Goal: Task Accomplishment & Management: Complete application form

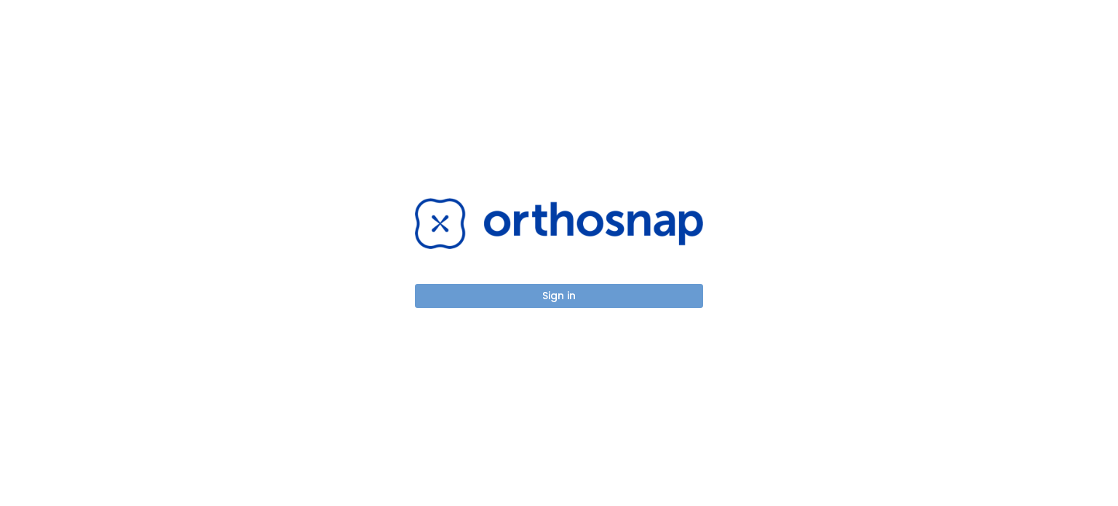
click at [555, 299] on button "Sign in" at bounding box center [559, 296] width 288 height 24
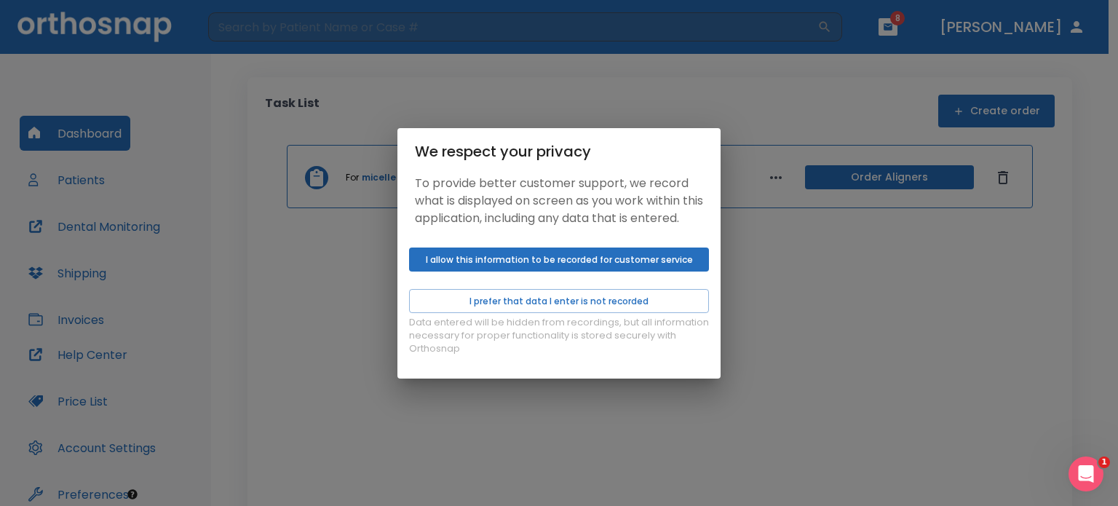
click at [559, 263] on button "I allow this information to be recorded for customer service" at bounding box center [559, 259] width 300 height 24
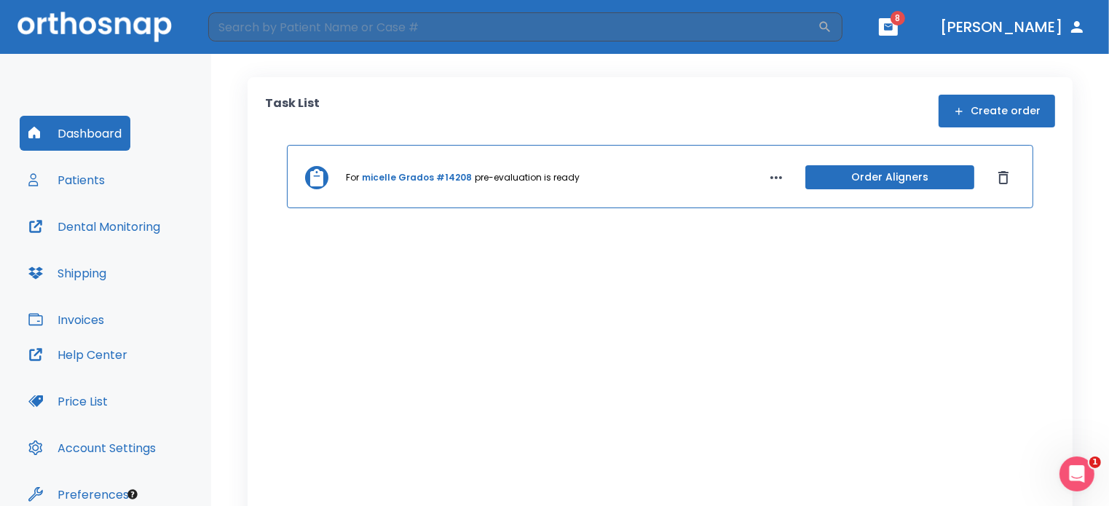
click at [964, 101] on button "Create order" at bounding box center [996, 111] width 116 height 33
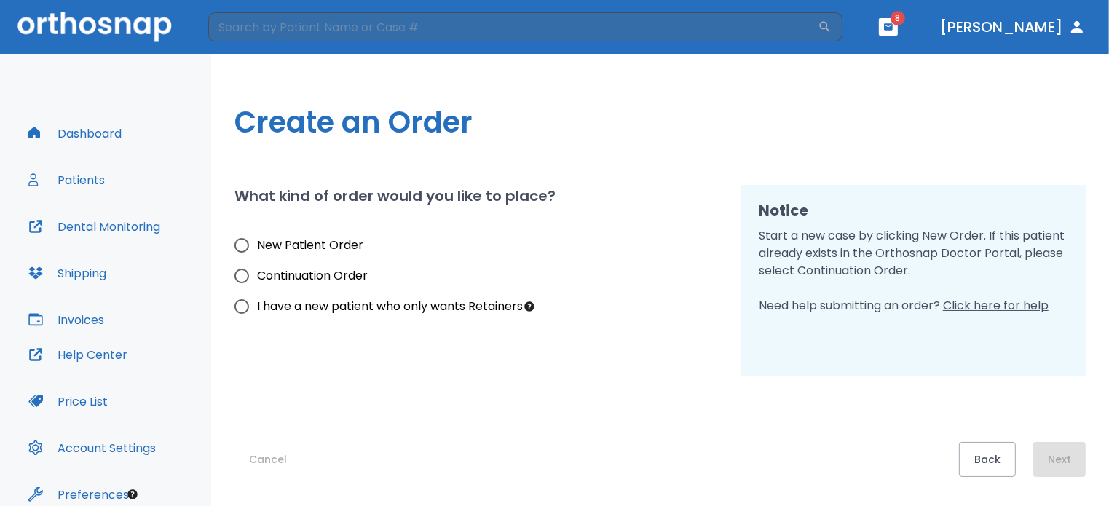
click at [243, 245] on input "New Patient Order" at bounding box center [241, 245] width 31 height 31
radio input "true"
click at [1059, 456] on button "Next" at bounding box center [1059, 459] width 52 height 35
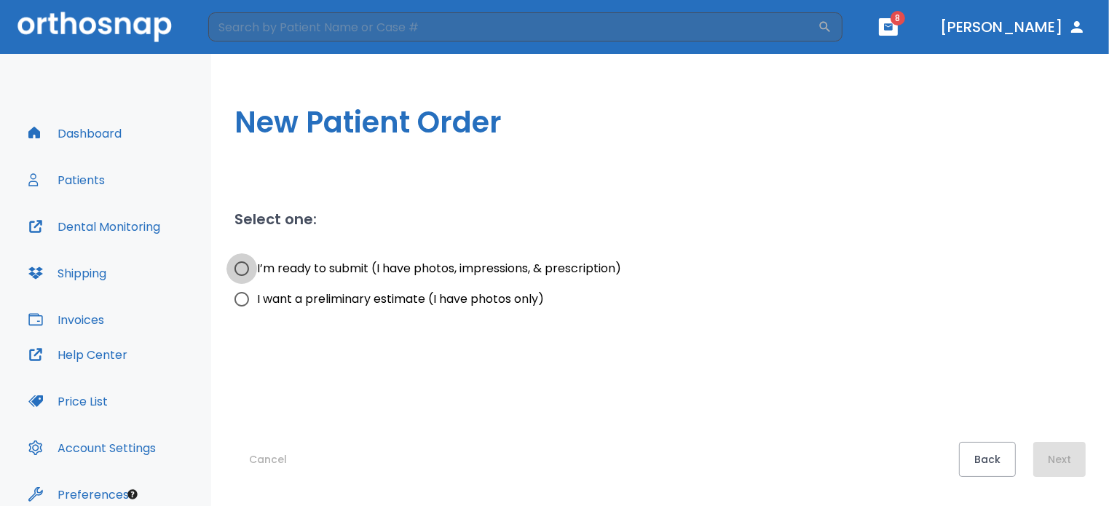
click at [241, 266] on input "I’m ready to submit (I have photos, impressions, & prescription)" at bounding box center [241, 268] width 31 height 31
radio input "true"
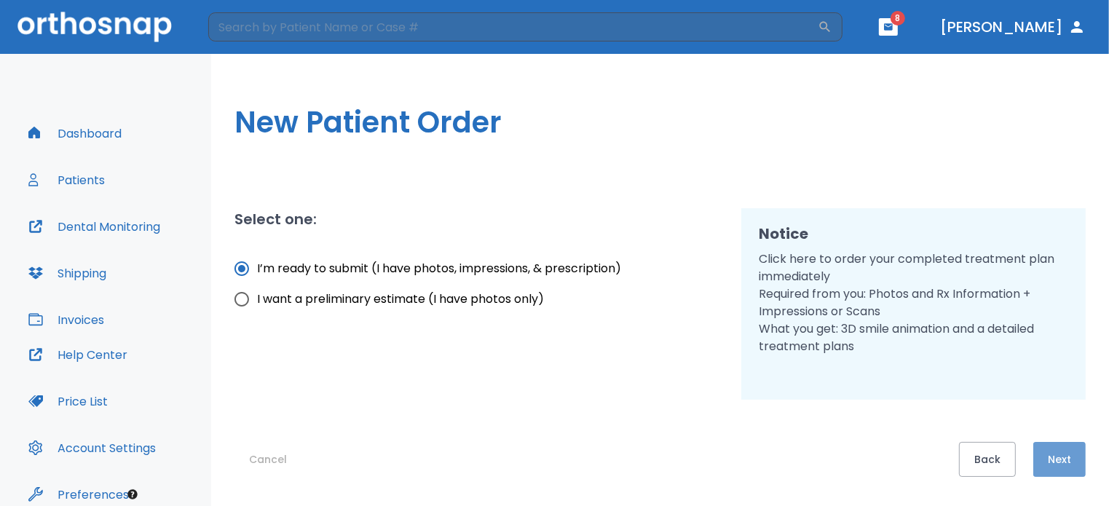
click at [1060, 453] on button "Next" at bounding box center [1059, 459] width 52 height 35
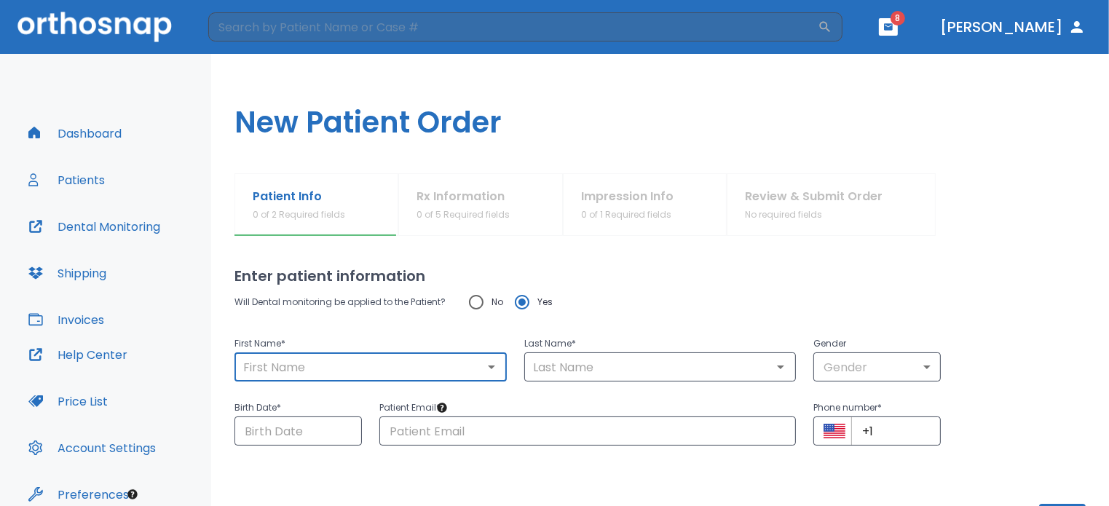
click at [298, 376] on input "text" at bounding box center [371, 367] width 264 height 20
type input "Grados"
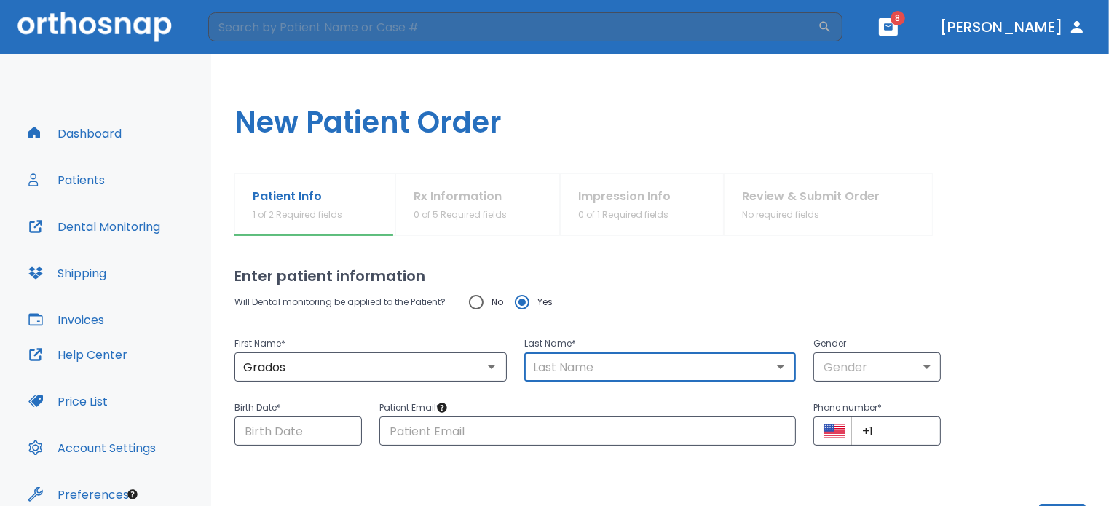
click at [550, 357] on input "text" at bounding box center [660, 367] width 264 height 20
click at [307, 368] on input "Grados" at bounding box center [371, 367] width 264 height 20
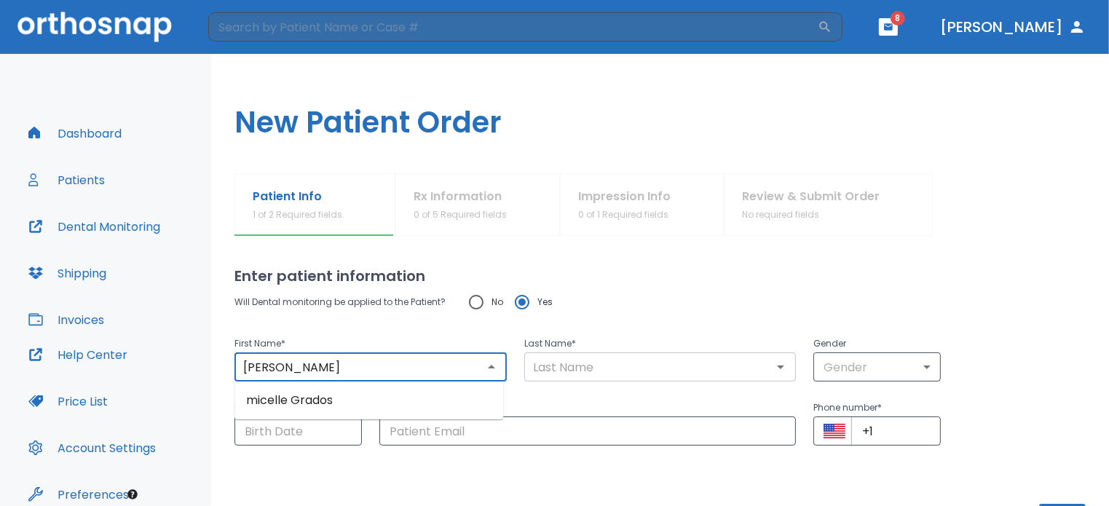
type input "Michelle"
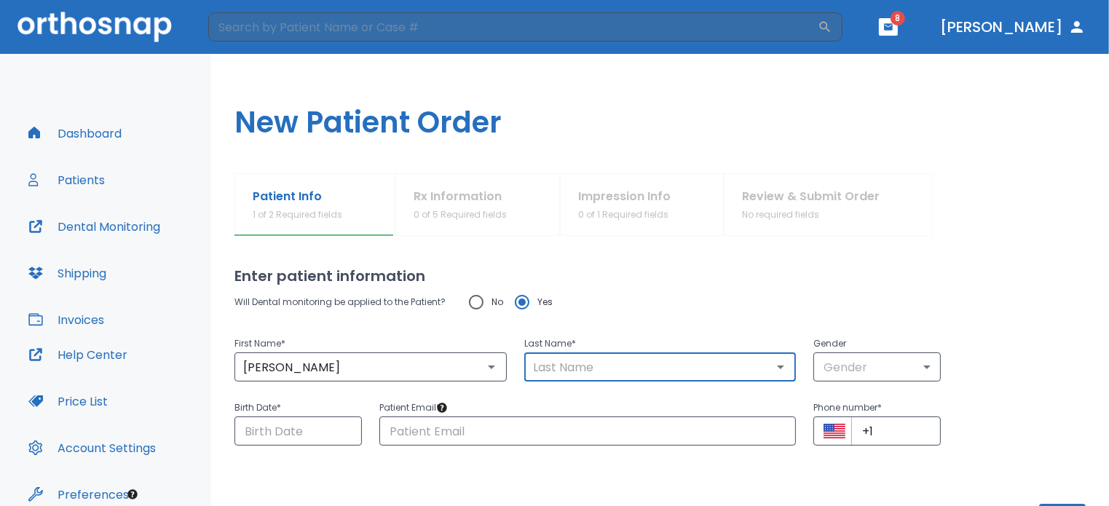
click at [545, 374] on input "text" at bounding box center [660, 367] width 264 height 20
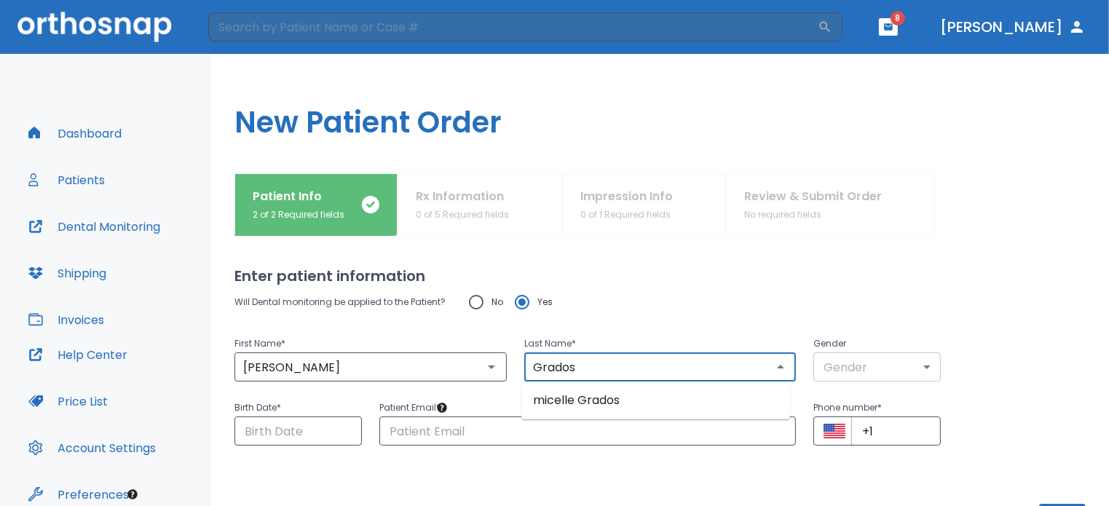
type input "Grados"
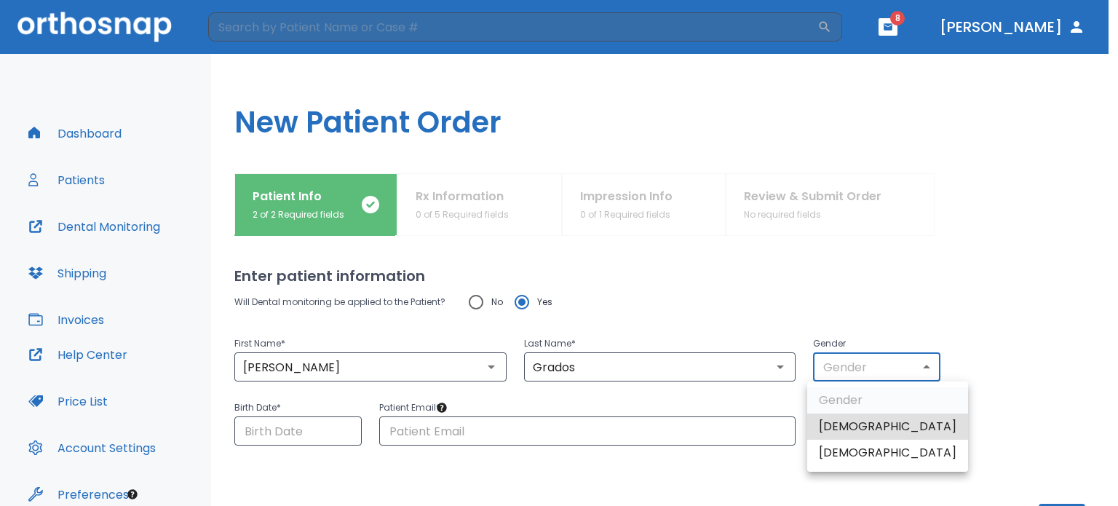
click at [919, 366] on body "​ 8 Dr. Porras Dashboard Patients Dental Monitoring Shipping Invoices Help Cent…" at bounding box center [559, 253] width 1118 height 506
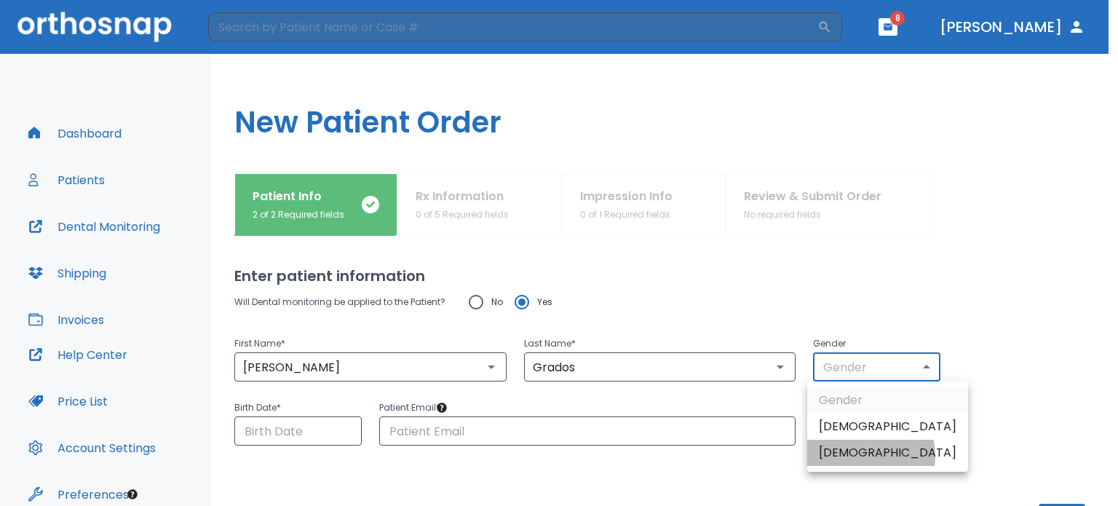
click at [849, 456] on li "Female" at bounding box center [887, 453] width 161 height 26
type input "0"
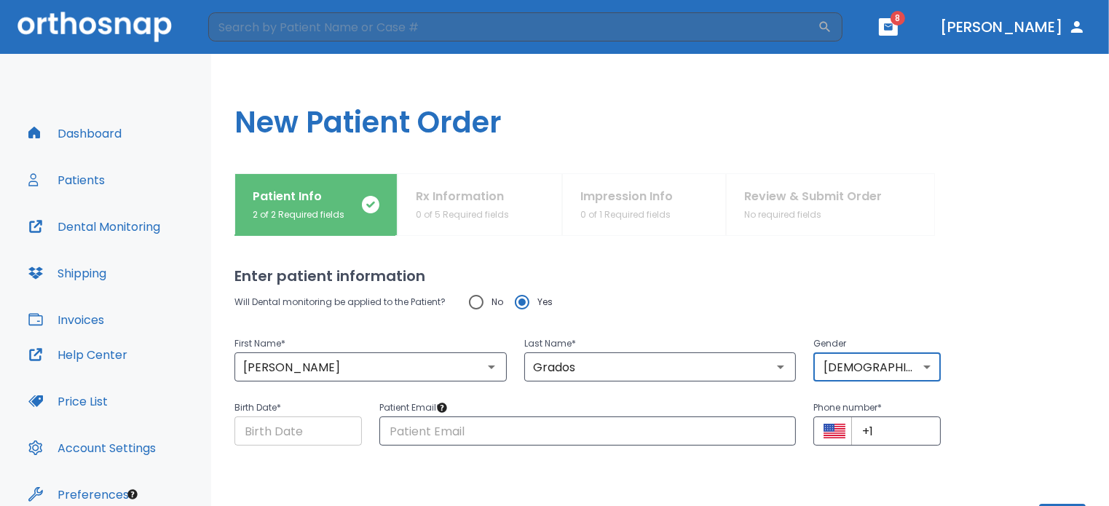
click at [285, 433] on input "Choose date" at bounding box center [297, 430] width 127 height 29
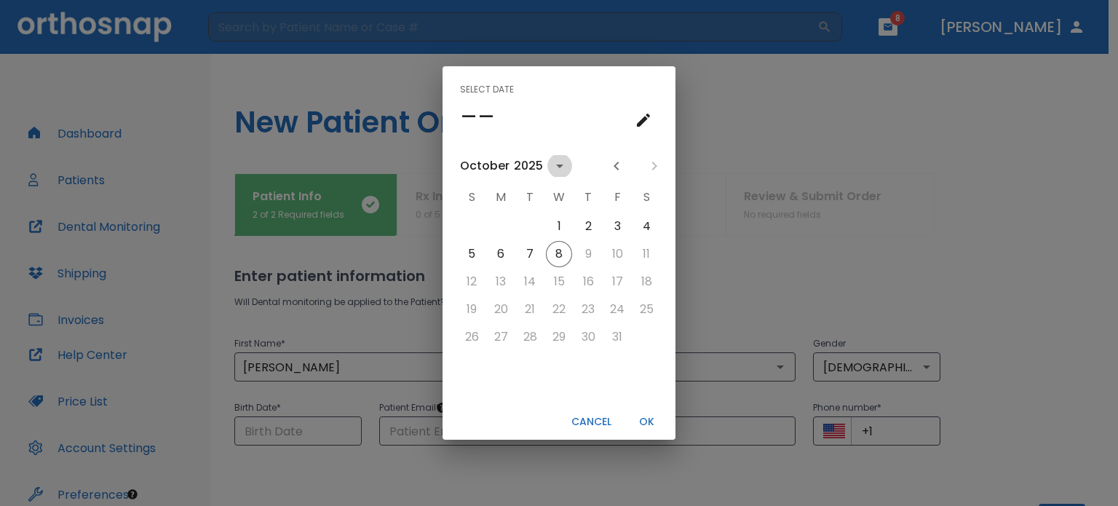
click at [556, 166] on icon "calendar view is open, switch to year view" at bounding box center [559, 167] width 7 height 4
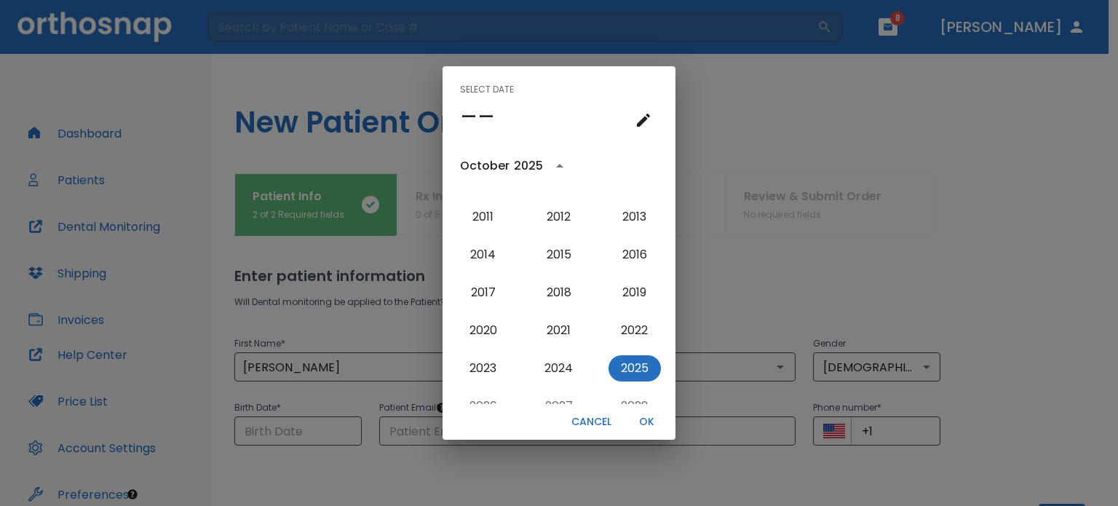
scroll to position [1357, 0]
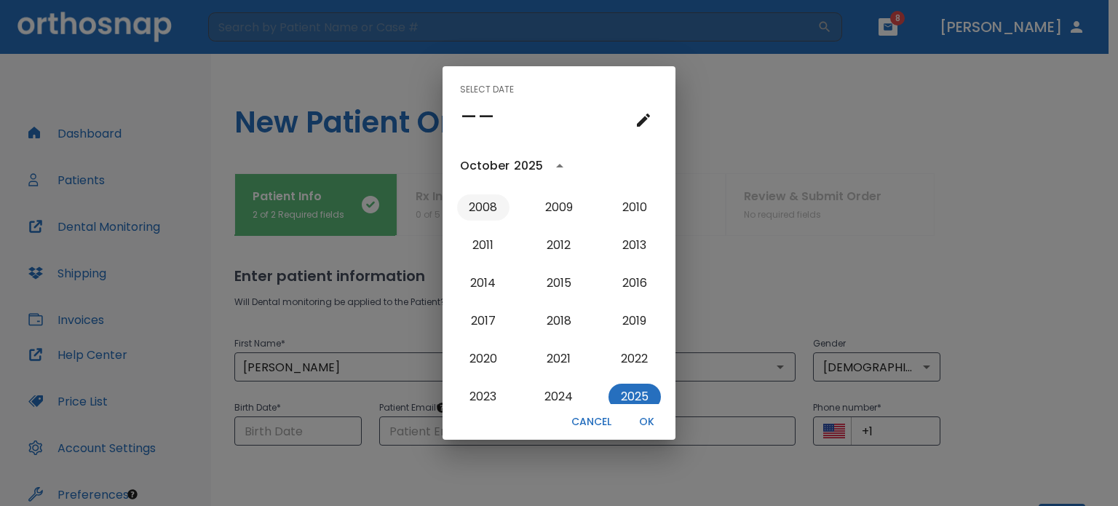
click at [483, 206] on button "2008" at bounding box center [483, 207] width 52 height 26
type input "10/08/2008"
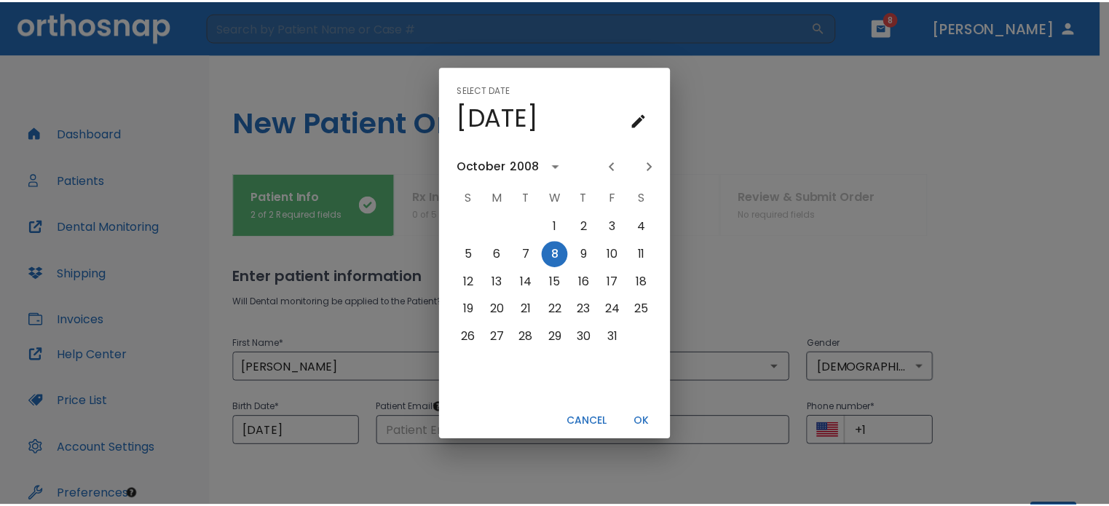
scroll to position [0, 0]
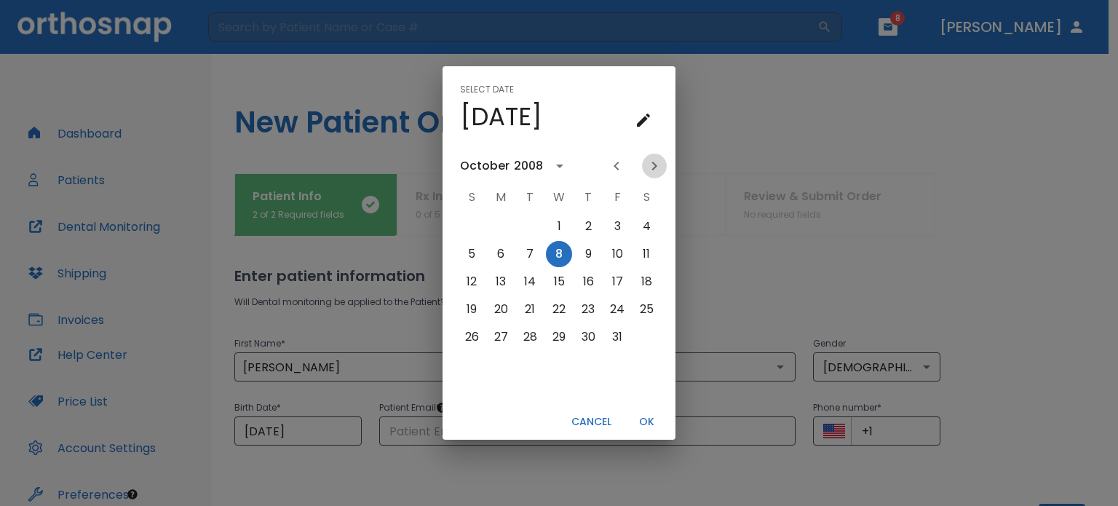
click at [652, 162] on icon "Next month" at bounding box center [654, 166] width 5 height 9
click at [620, 162] on icon "Previous month" at bounding box center [616, 165] width 17 height 17
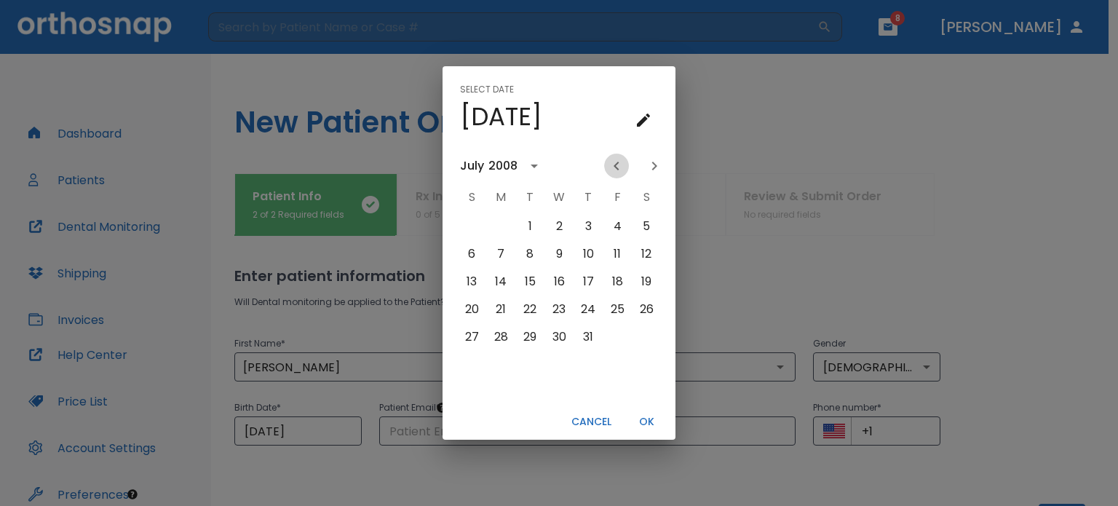
click at [620, 162] on icon "Previous month" at bounding box center [616, 165] width 17 height 17
click at [472, 255] on button "4" at bounding box center [472, 254] width 26 height 26
type input "05/04/2008"
click at [637, 412] on button "OK" at bounding box center [646, 422] width 47 height 24
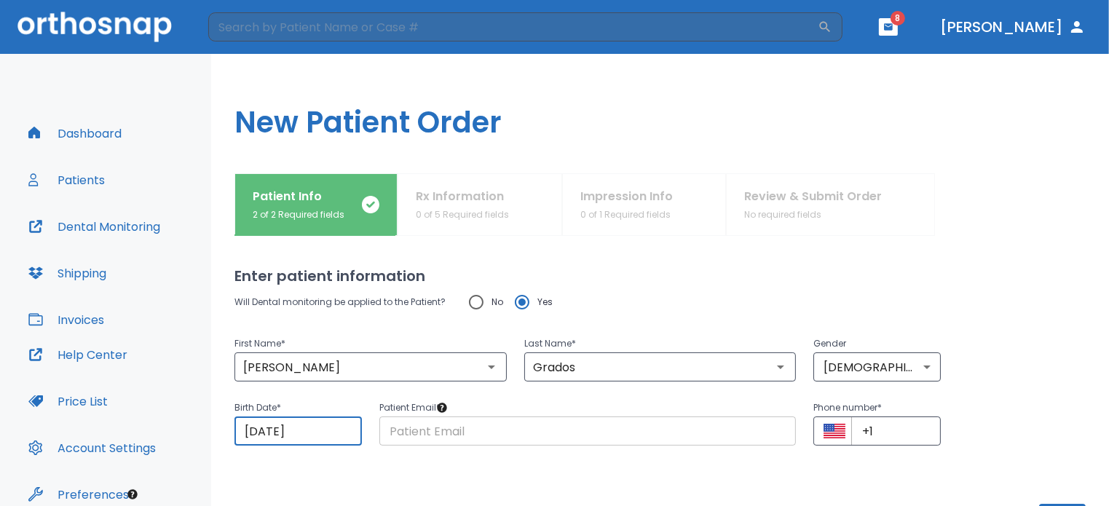
click at [432, 435] on input "text" at bounding box center [587, 430] width 417 height 29
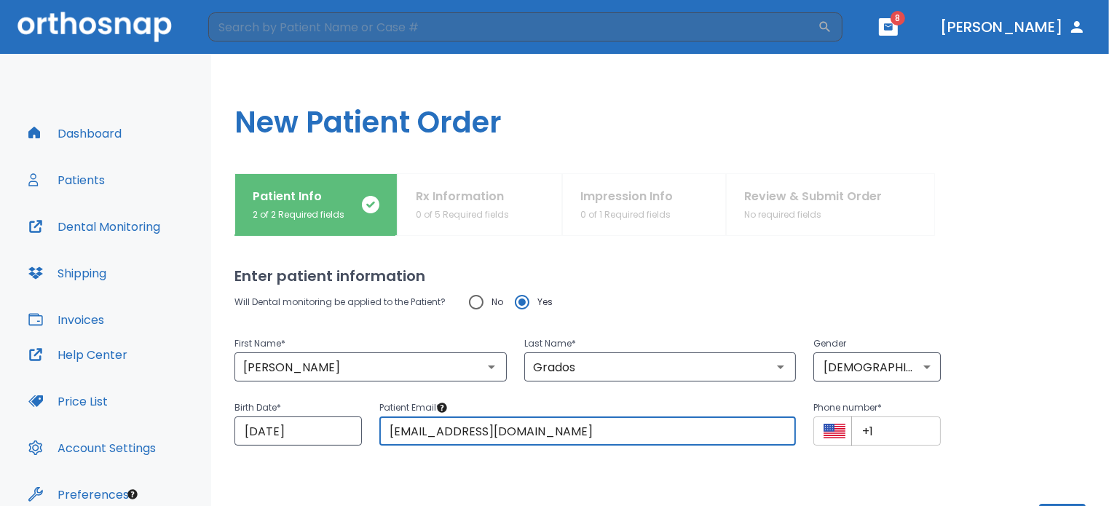
type input "magrados05@gmail.com"
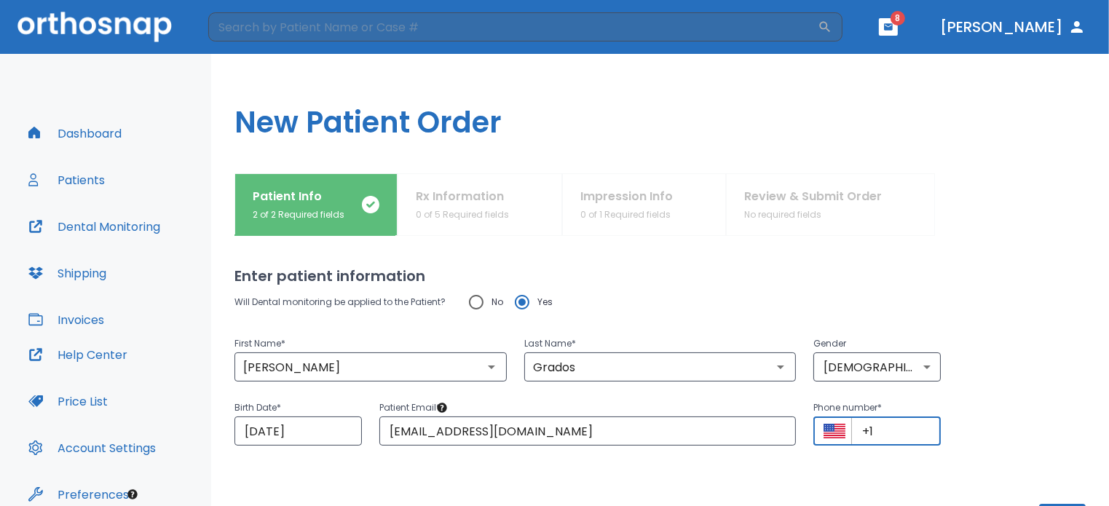
click at [920, 430] on input "+1" at bounding box center [896, 430] width 90 height 29
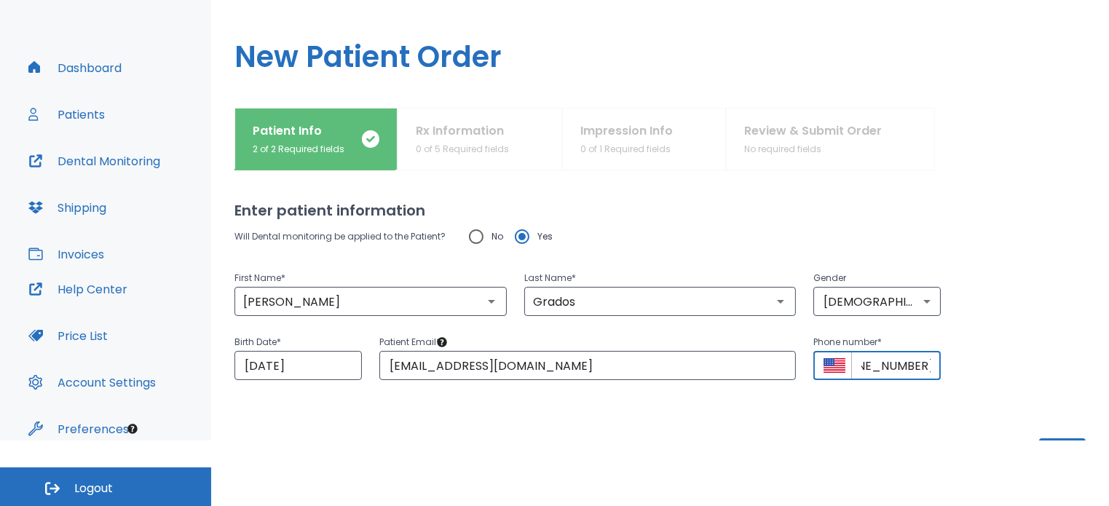
scroll to position [61, 0]
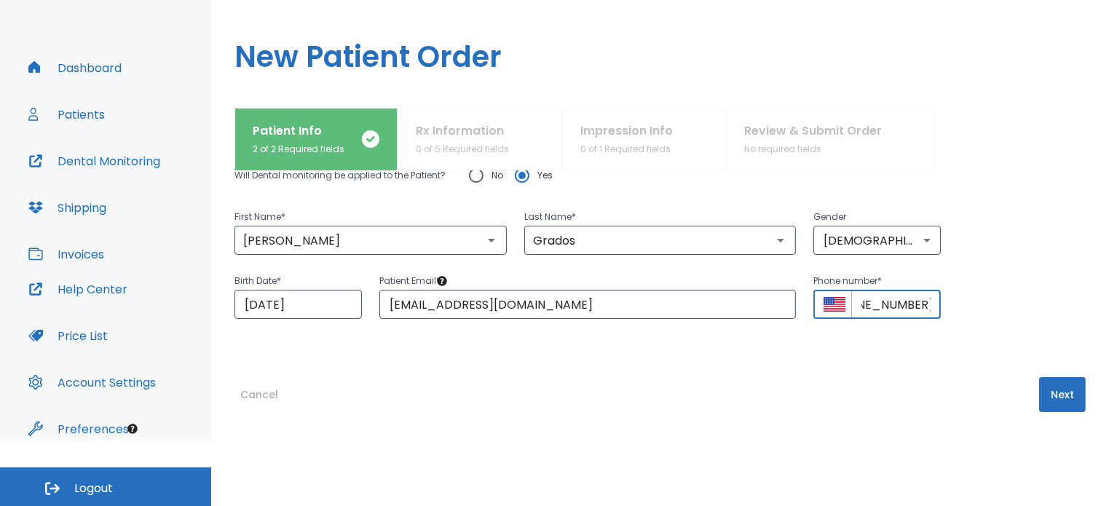
type input "+1 (786) 624-1342"
click at [1055, 397] on button "Next" at bounding box center [1062, 394] width 47 height 35
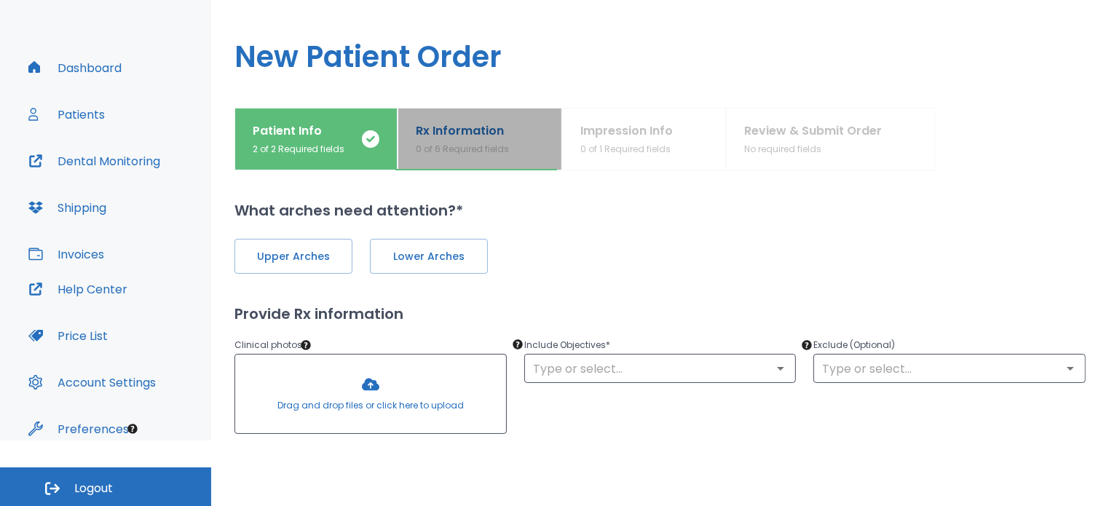
click at [543, 149] on button "Rx Information 0 of 6 Required fields" at bounding box center [479, 139] width 165 height 63
